Goal: Book appointment/travel/reservation

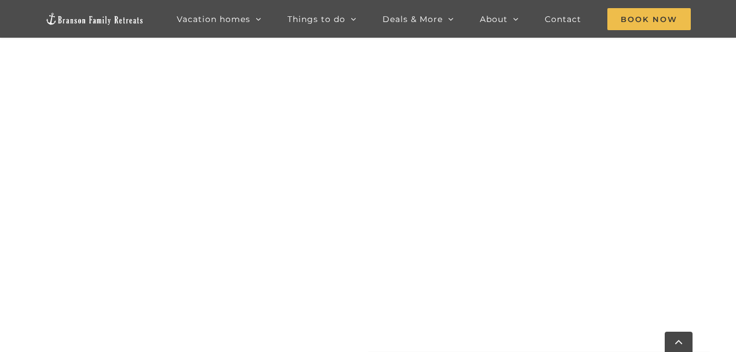
scroll to position [1125, 0]
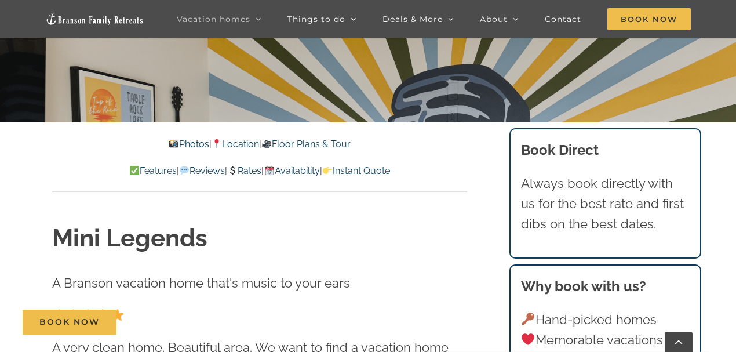
scroll to position [270, 0]
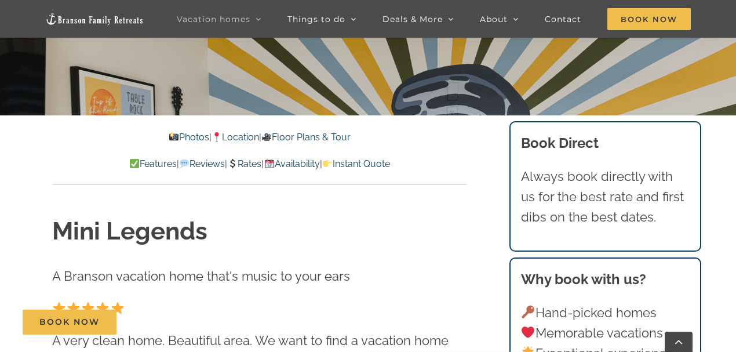
click at [252, 164] on link "Rates" at bounding box center [244, 163] width 34 height 11
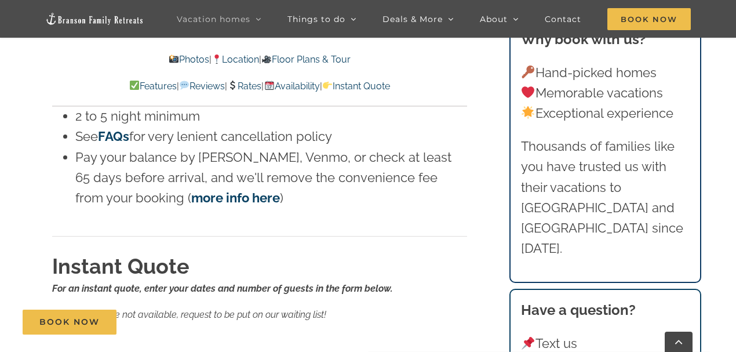
scroll to position [6692, 0]
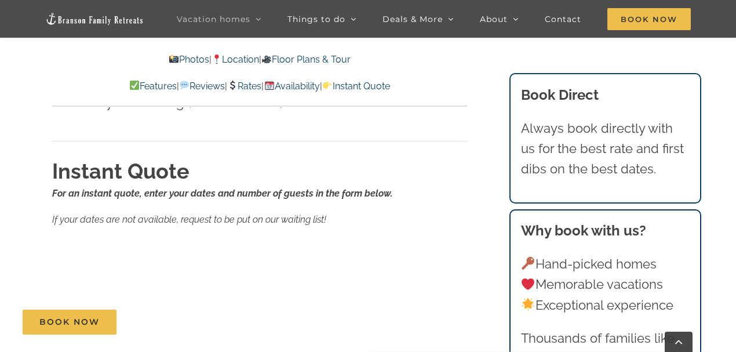
click at [405, 212] on p "If your dates are not available, request to be put on our waiting list!" at bounding box center [259, 219] width 415 height 15
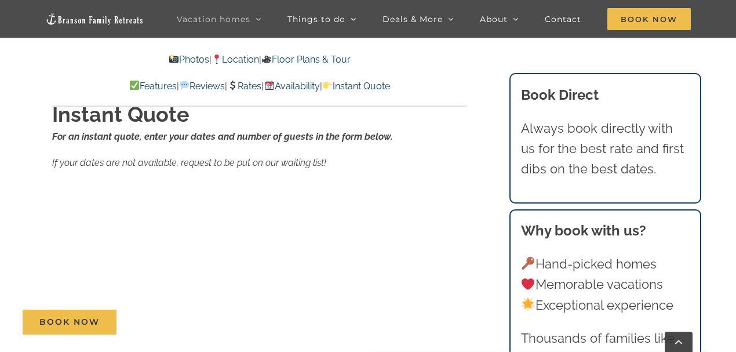
scroll to position [6653, 0]
